Goal: Check status

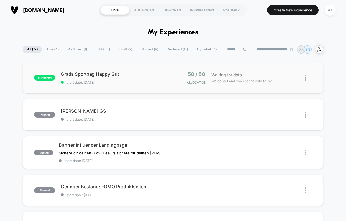
click at [136, 85] on div "published Gratis Sportbag Happy Gut start date: 8/19/2025 50 / 50 Allocation Wa…" at bounding box center [172, 77] width 301 height 31
